Goal: Task Accomplishment & Management: Use online tool/utility

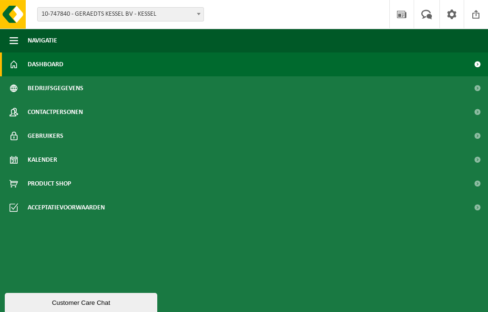
click at [59, 39] on button "Navigatie" at bounding box center [244, 41] width 488 height 24
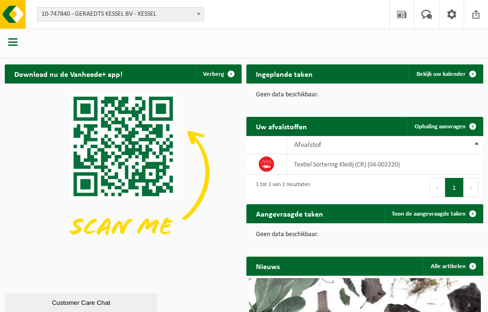
click at [195, 18] on span at bounding box center [199, 14] width 10 height 12
select select "14839"
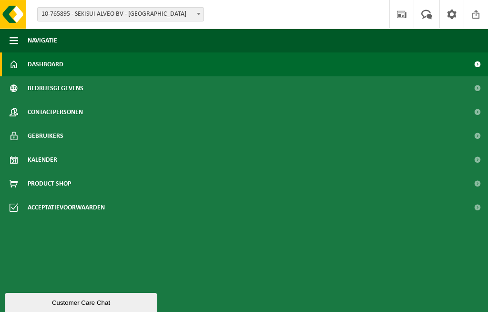
click at [100, 34] on button "Navigatie" at bounding box center [244, 41] width 488 height 24
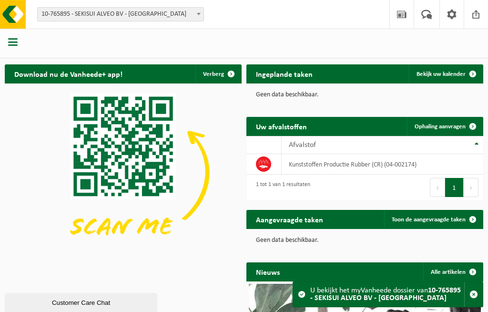
click at [471, 127] on span at bounding box center [472, 126] width 19 height 19
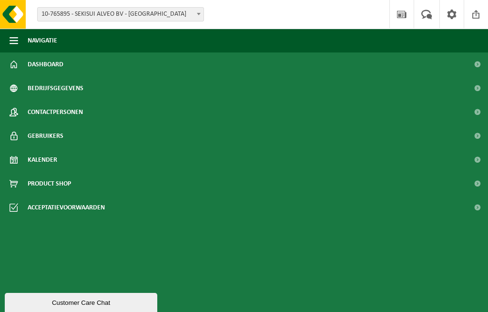
click at [312, 43] on button "Navigatie" at bounding box center [244, 41] width 488 height 24
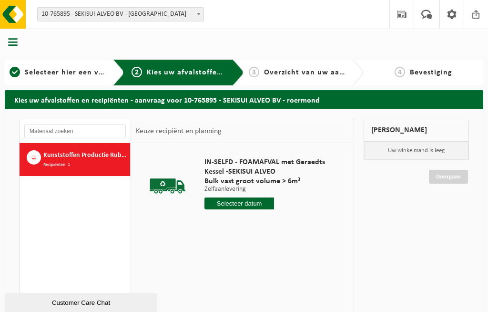
click at [262, 203] on input "text" at bounding box center [239, 203] width 70 height 12
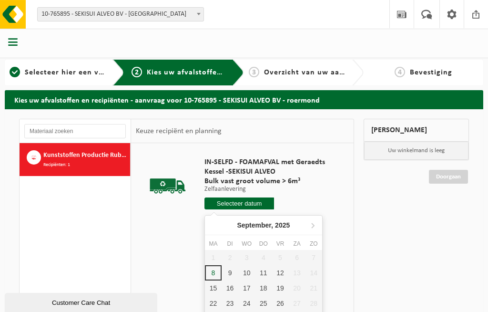
click at [229, 272] on div "9" at bounding box center [230, 272] width 17 height 15
type input "Van [DATE]"
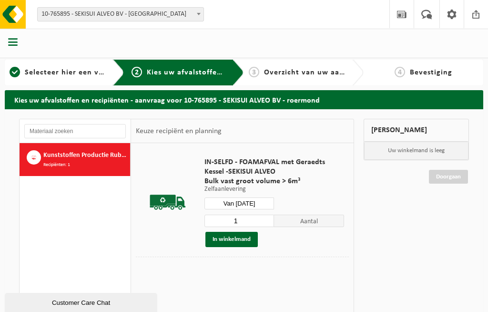
click at [284, 217] on span "Aantal" at bounding box center [309, 220] width 70 height 12
click at [264, 219] on input "1" at bounding box center [239, 220] width 70 height 12
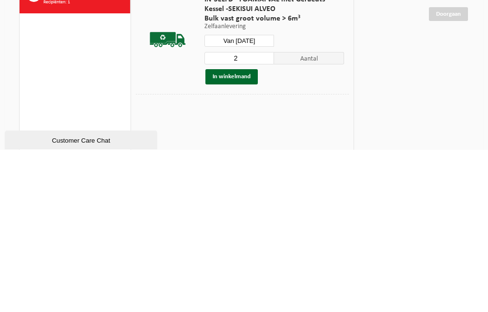
type input "2"
click at [245, 232] on button "In winkelmand" at bounding box center [231, 239] width 52 height 15
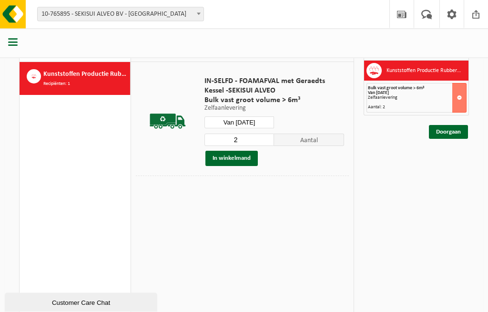
scroll to position [67, 0]
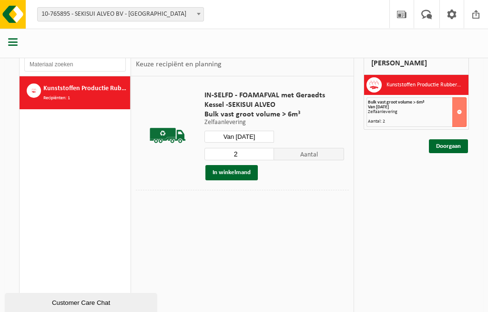
click at [460, 143] on link "Doorgaan" at bounding box center [448, 146] width 39 height 14
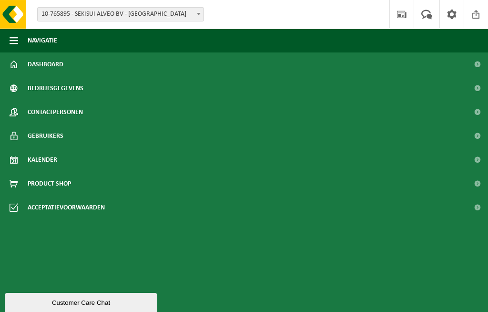
click at [391, 40] on button "Navigatie" at bounding box center [244, 41] width 488 height 24
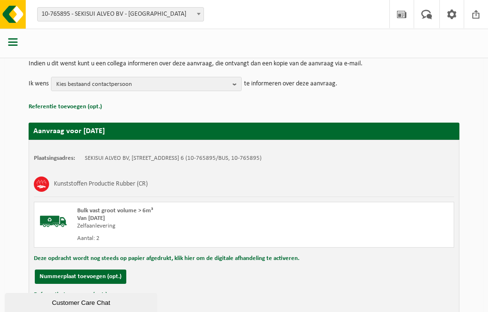
scroll to position [126, 0]
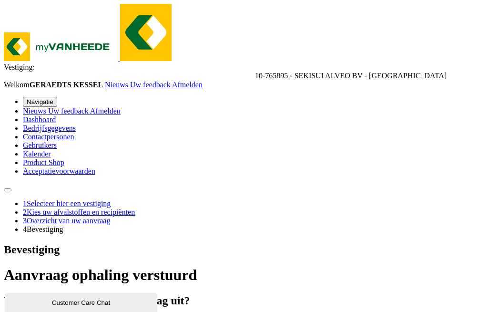
click at [57, 97] on button "Navigatie" at bounding box center [40, 102] width 34 height 10
